Goal: Book appointment/travel/reservation

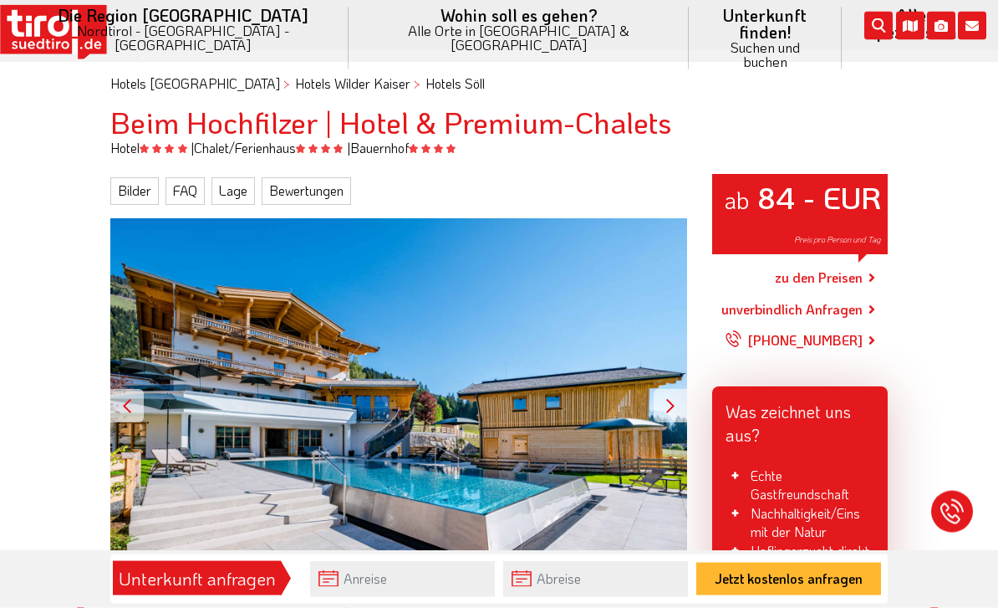
scroll to position [128, 0]
click at [683, 391] on div at bounding box center [670, 405] width 33 height 33
click at [669, 403] on div at bounding box center [670, 405] width 33 height 33
click at [641, 400] on div "ab 84 - EUR Preis pro Person und Tag" at bounding box center [398, 405] width 577 height 375
click at [684, 389] on div at bounding box center [670, 405] width 33 height 33
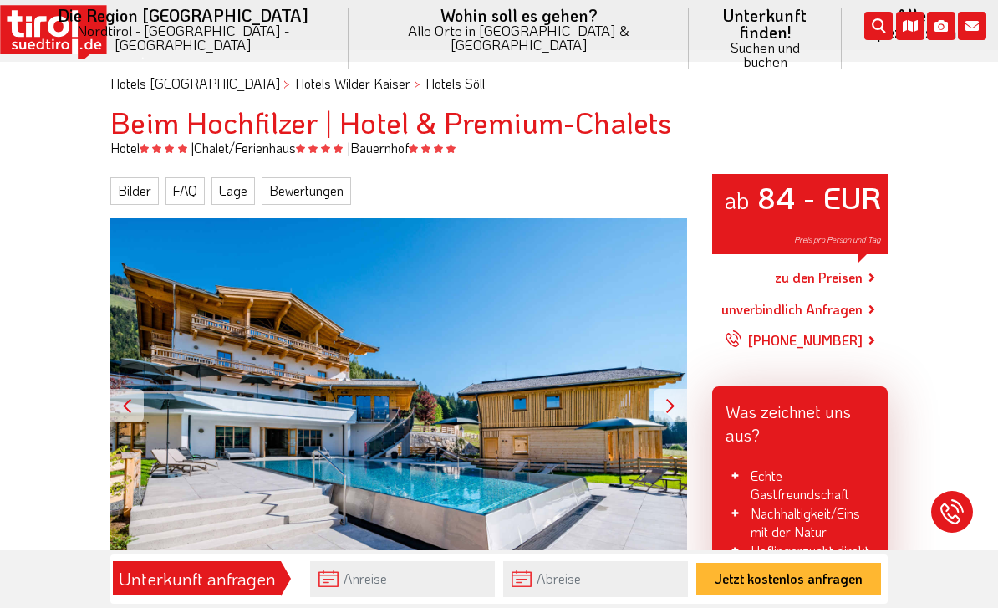
click at [658, 390] on div at bounding box center [670, 405] width 33 height 33
